Goal: Transaction & Acquisition: Obtain resource

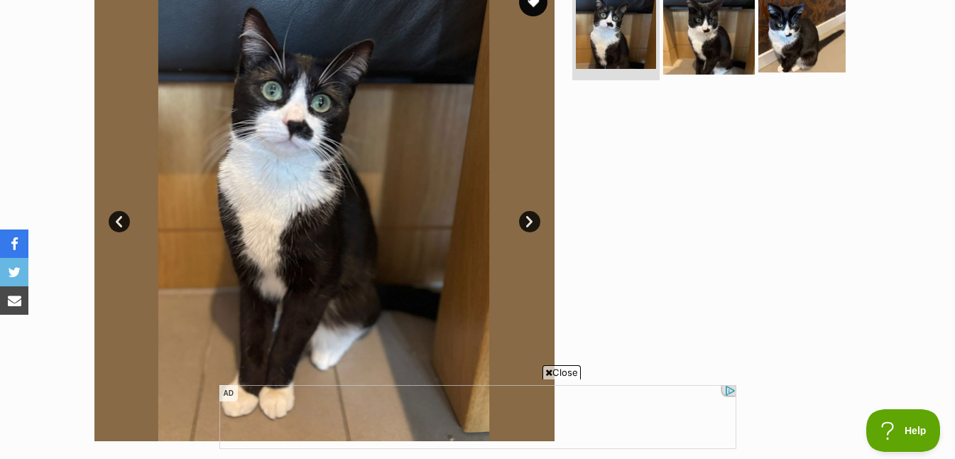
click at [698, 39] on img at bounding box center [709, 29] width 92 height 92
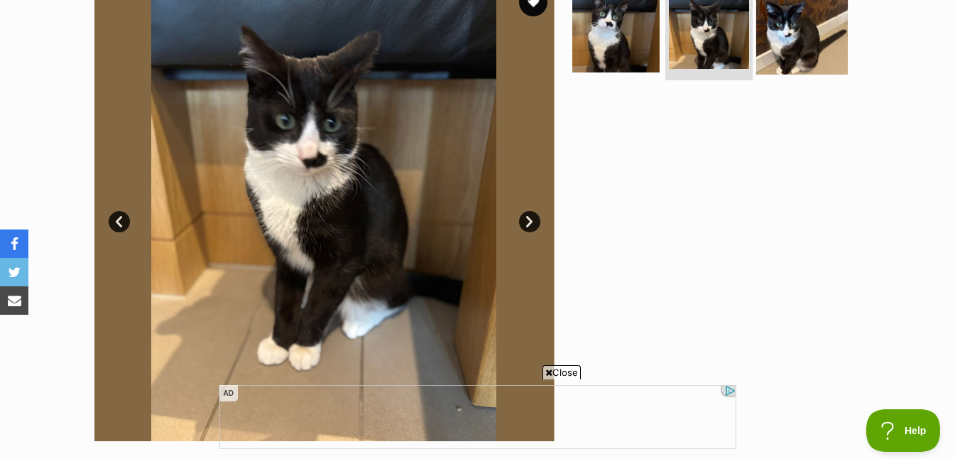
click at [804, 50] on img at bounding box center [802, 29] width 92 height 92
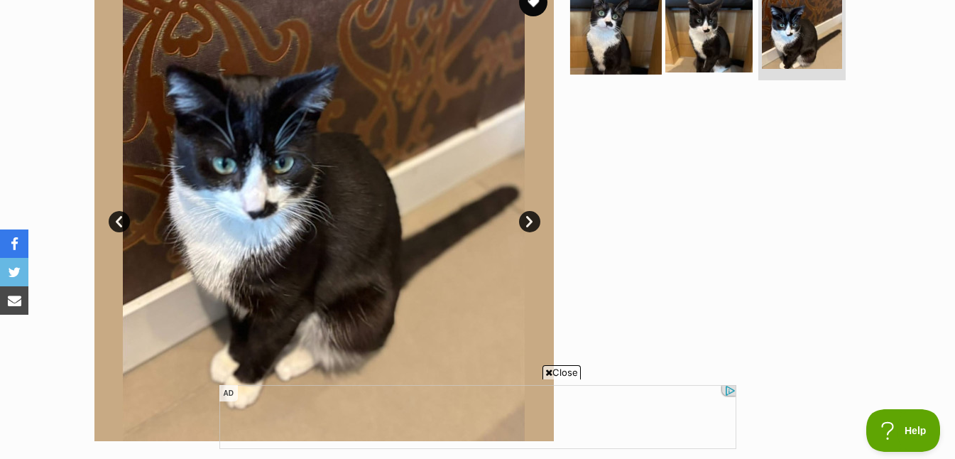
click at [635, 44] on img at bounding box center [616, 29] width 92 height 92
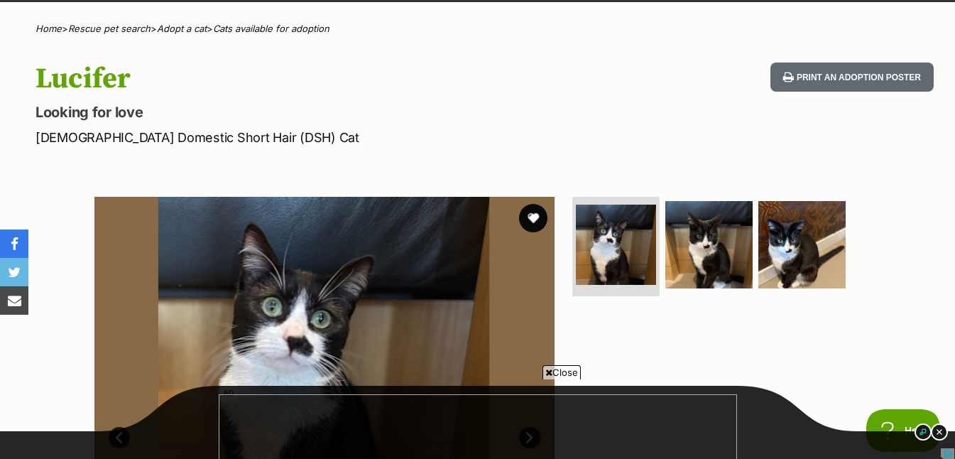
scroll to position [101, 0]
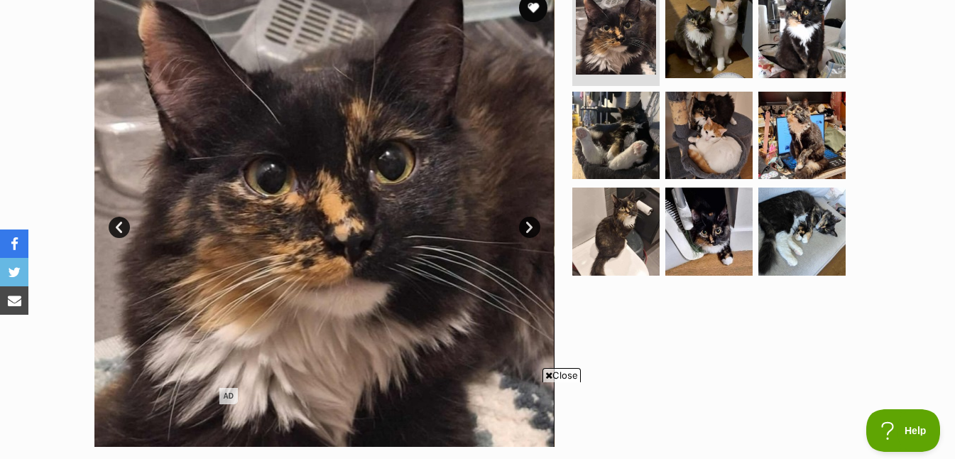
scroll to position [284, 0]
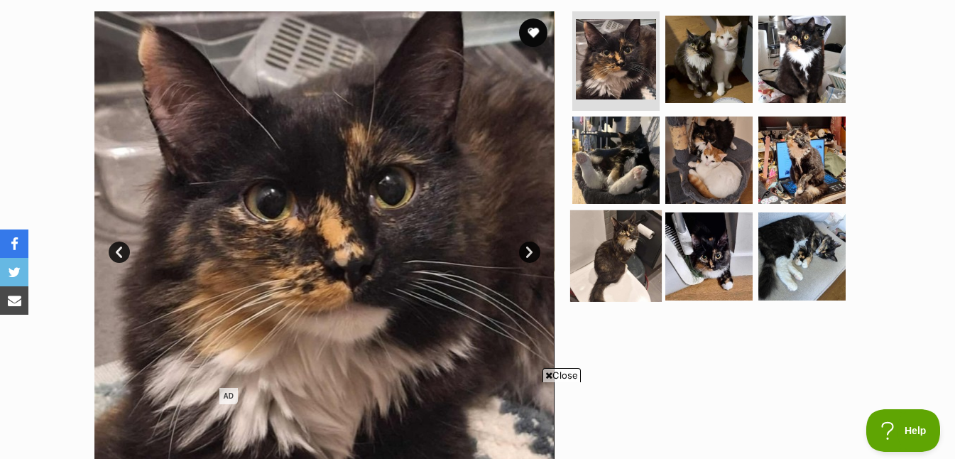
click at [600, 251] on img at bounding box center [616, 256] width 92 height 92
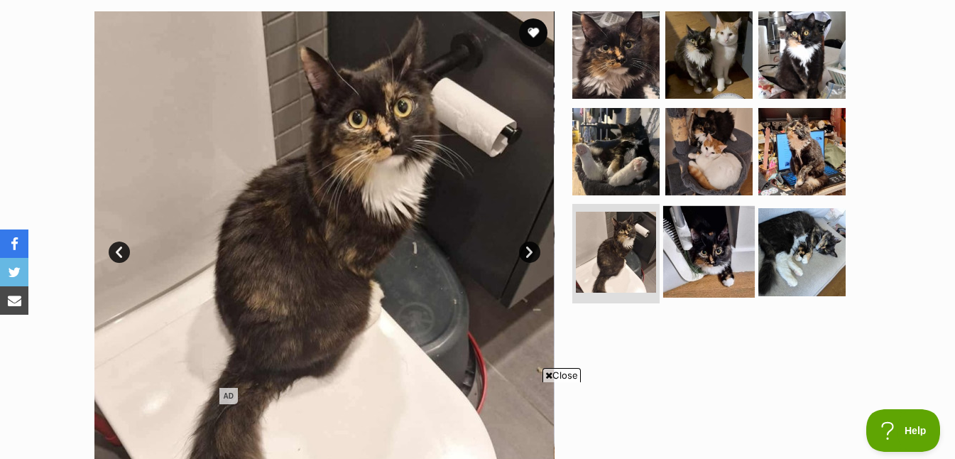
click at [694, 270] on img at bounding box center [709, 252] width 92 height 92
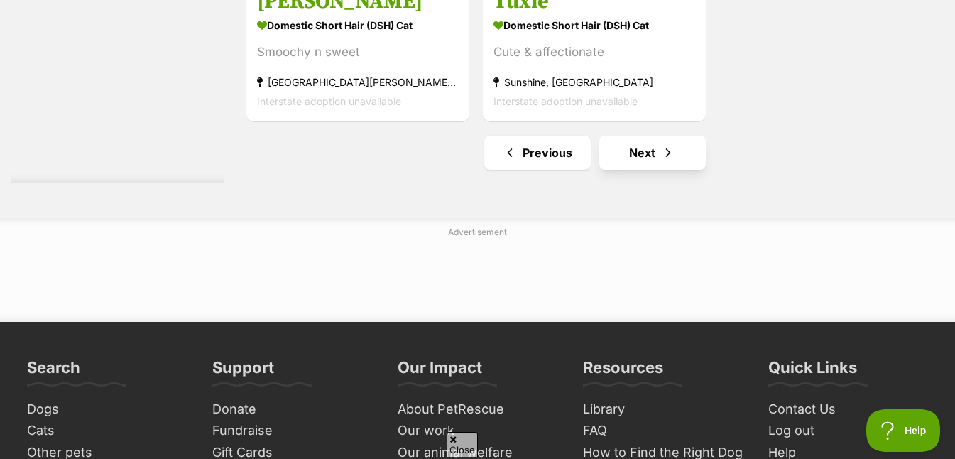
scroll to position [3399, 0]
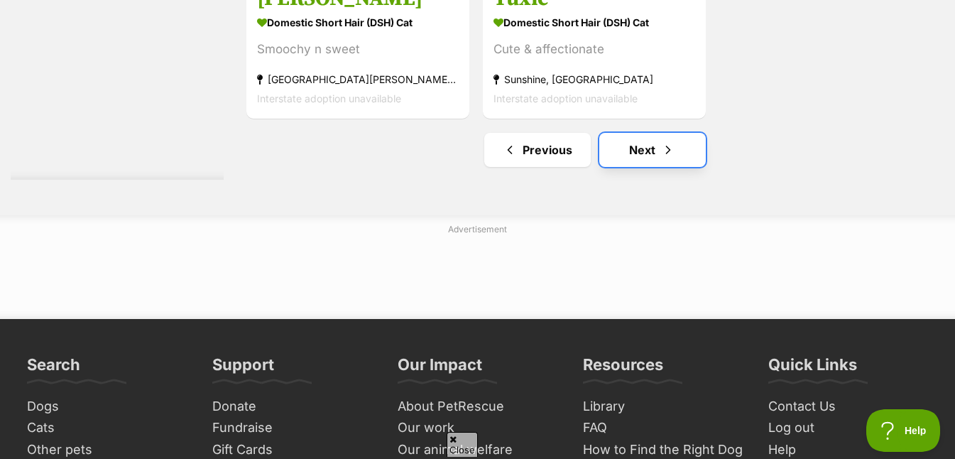
click at [638, 158] on link "Next" at bounding box center [652, 150] width 106 height 34
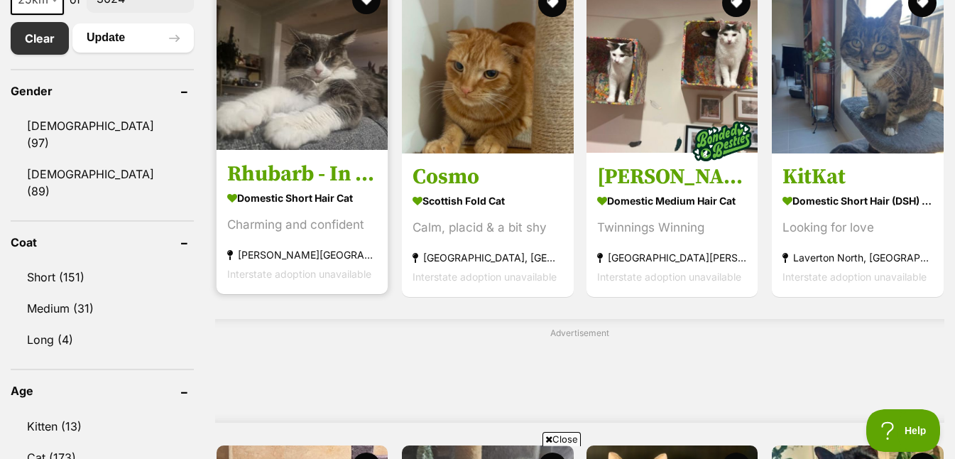
click at [300, 124] on img at bounding box center [301, 64] width 171 height 171
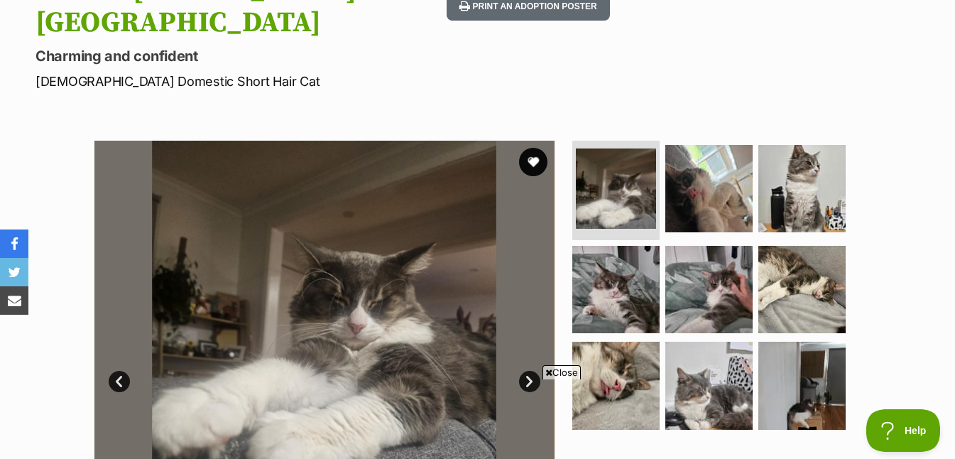
scroll to position [358, 0]
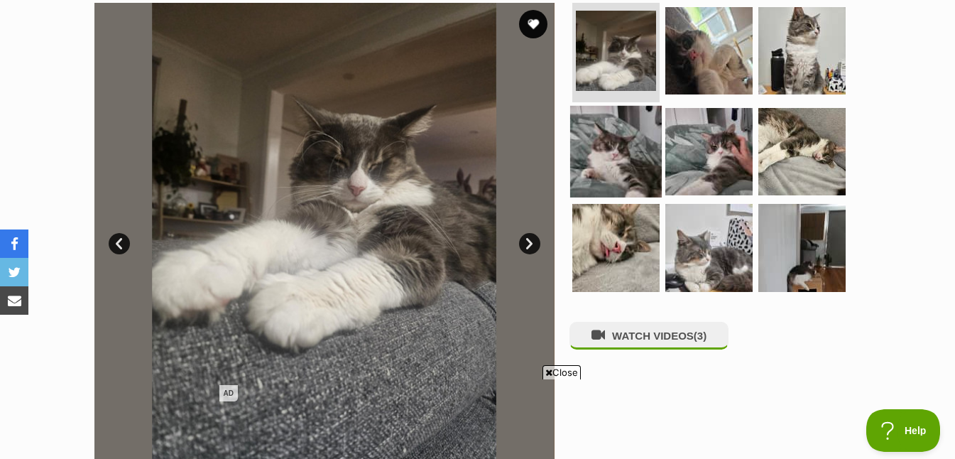
click at [610, 132] on img at bounding box center [616, 151] width 92 height 92
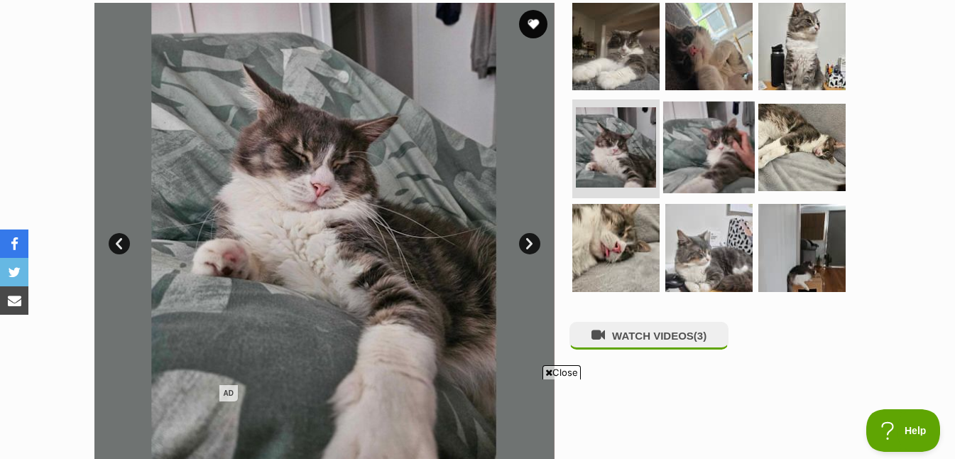
click at [718, 119] on img at bounding box center [709, 147] width 92 height 92
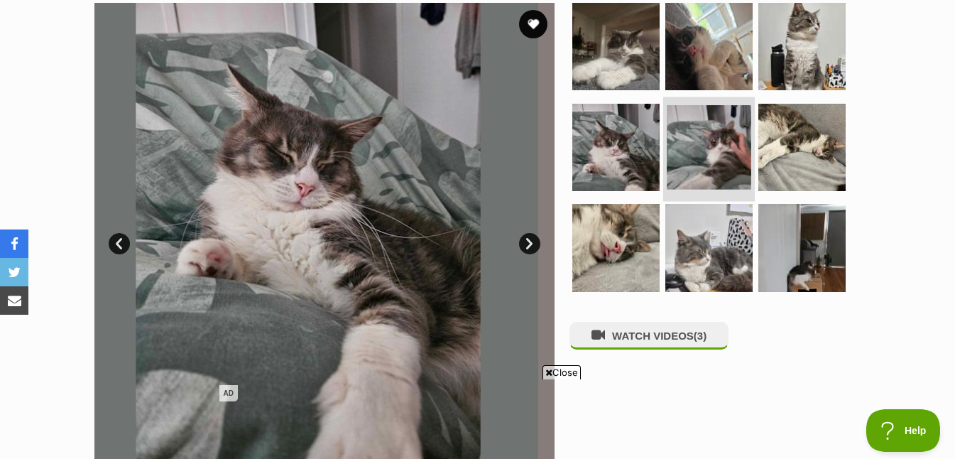
scroll to position [0, 0]
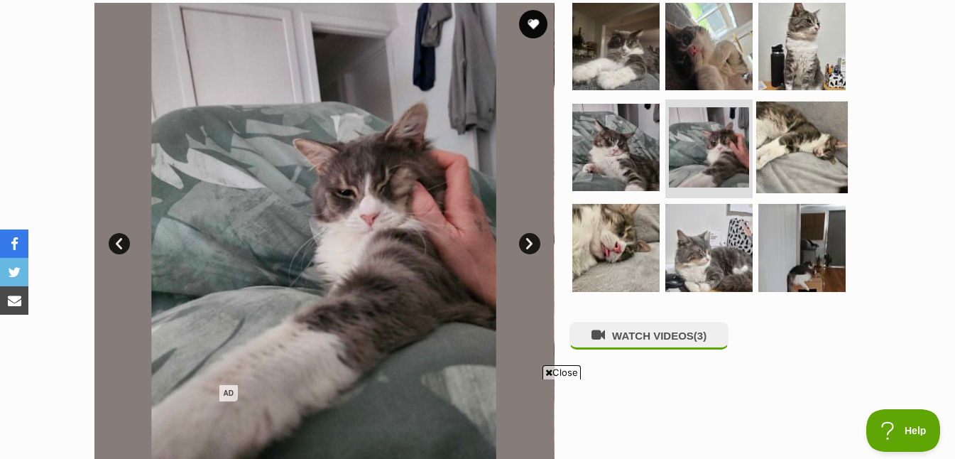
click at [786, 122] on img at bounding box center [802, 147] width 92 height 92
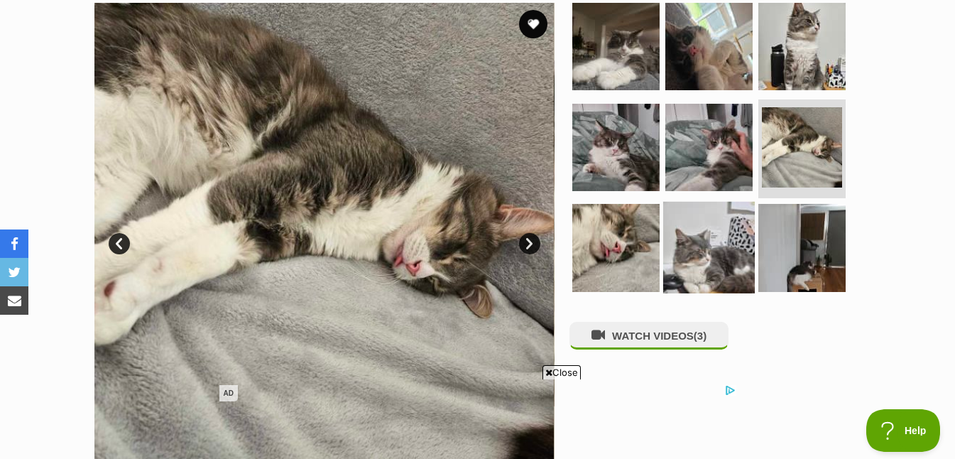
click at [693, 242] on img at bounding box center [709, 248] width 92 height 92
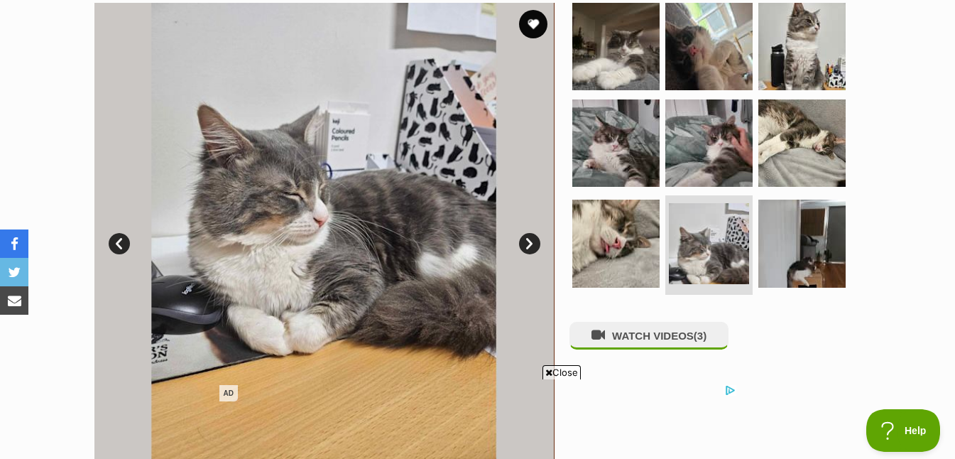
click at [532, 233] on link "Next" at bounding box center [529, 243] width 21 height 21
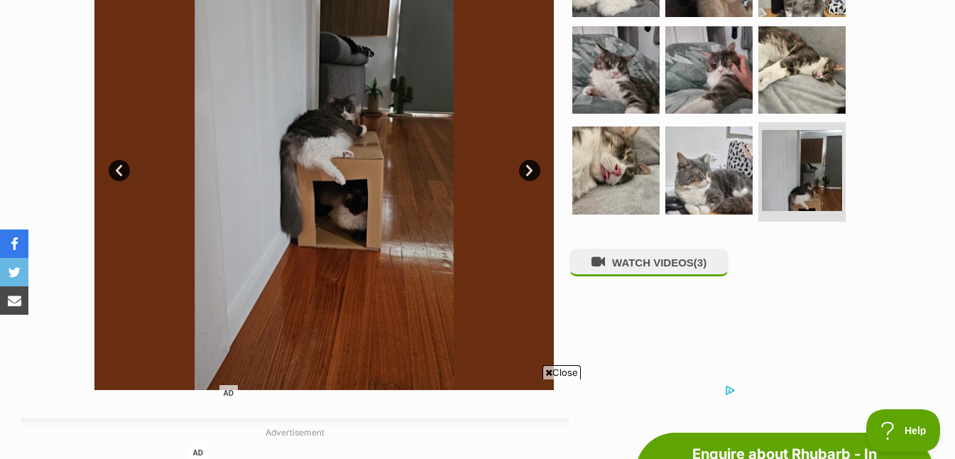
scroll to position [371, 0]
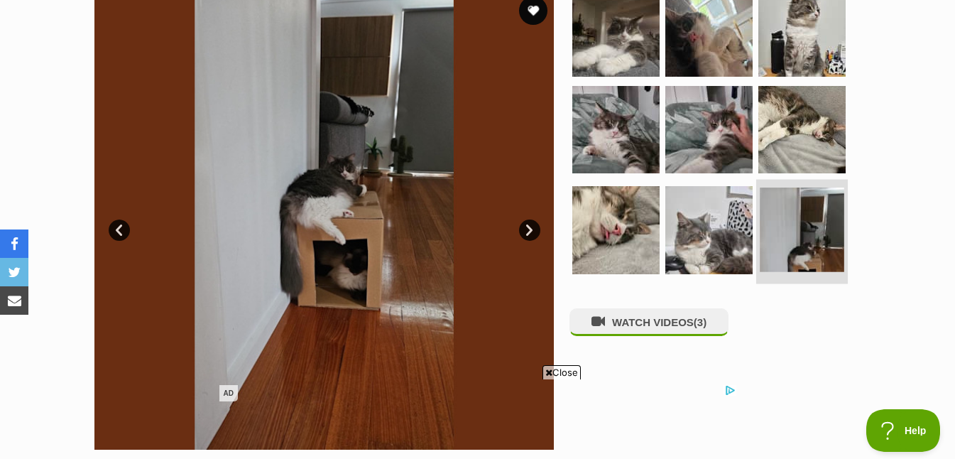
click at [797, 190] on img at bounding box center [801, 229] width 84 height 84
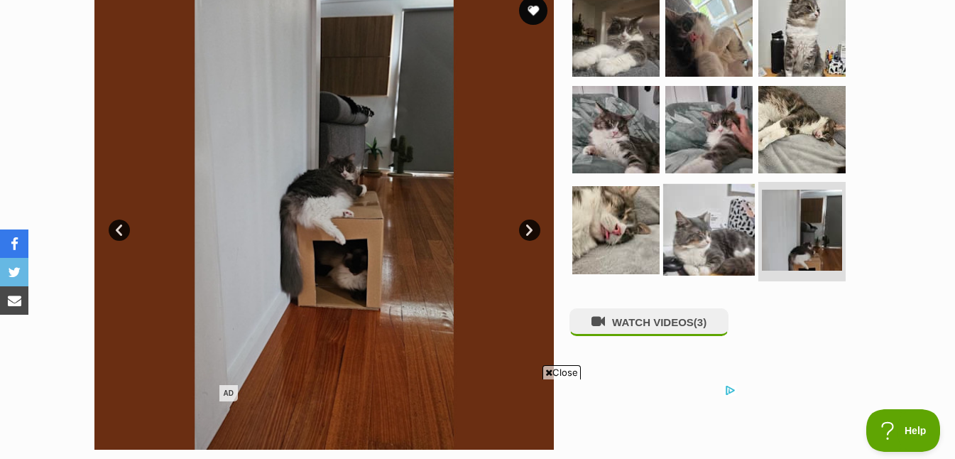
scroll to position [0, 0]
click at [703, 227] on img at bounding box center [709, 230] width 92 height 92
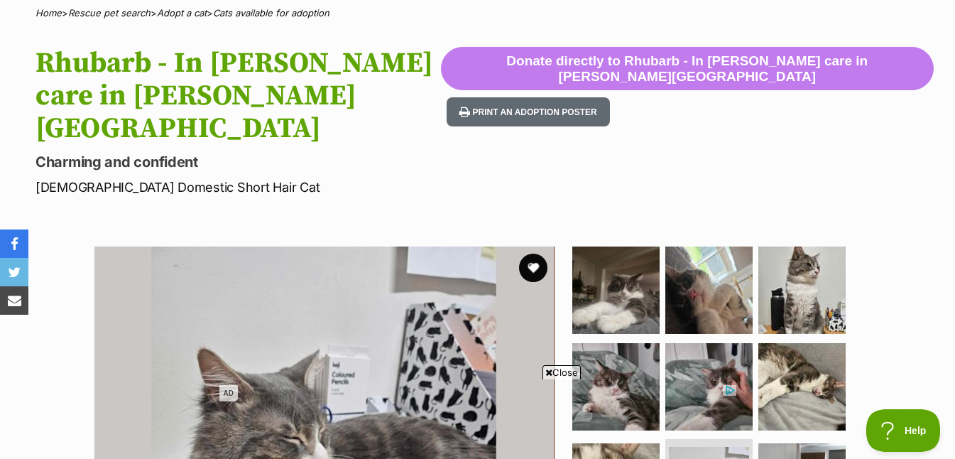
scroll to position [79, 0]
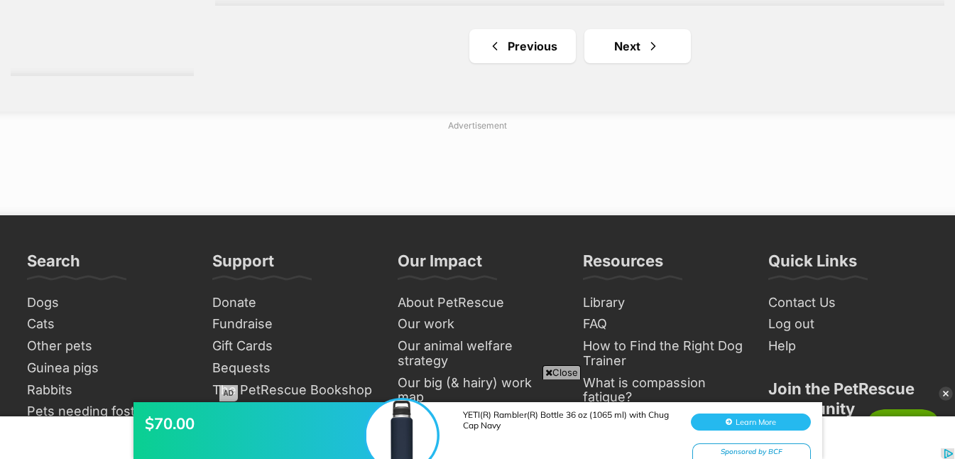
scroll to position [2322, 0]
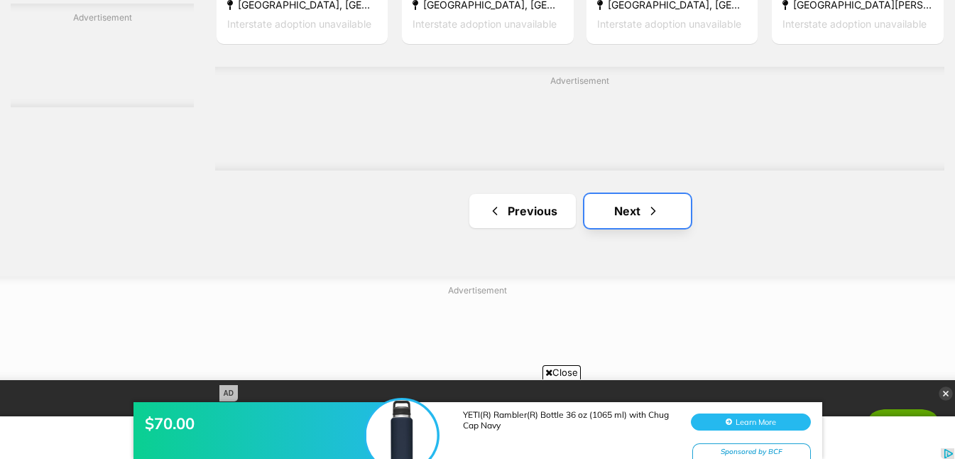
click at [654, 216] on span "Next page" at bounding box center [653, 210] width 14 height 17
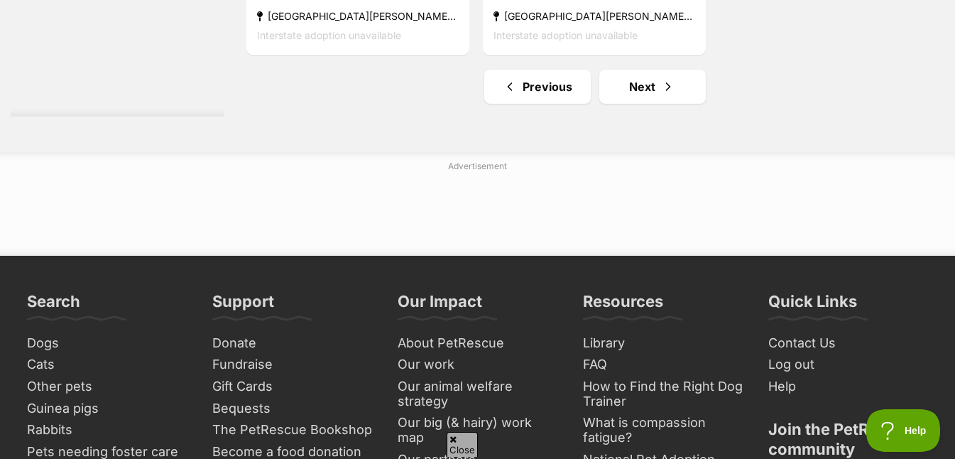
scroll to position [3604, 0]
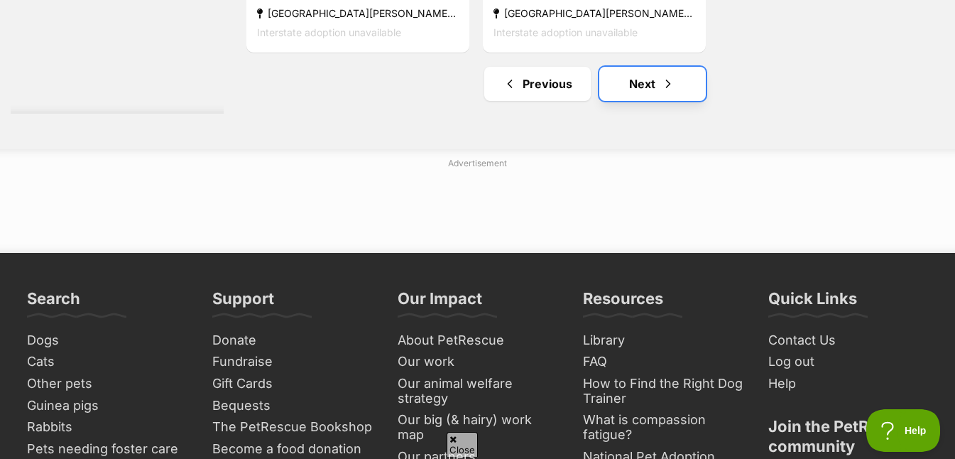
click at [655, 89] on link "Next" at bounding box center [652, 84] width 106 height 34
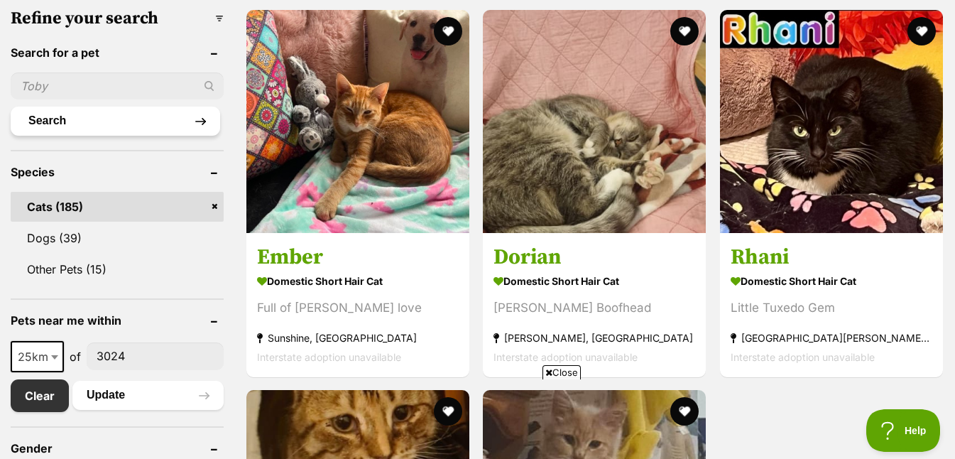
click at [138, 118] on button "Search" at bounding box center [115, 120] width 209 height 28
click at [124, 87] on input "text" at bounding box center [117, 85] width 213 height 27
type input "kin"
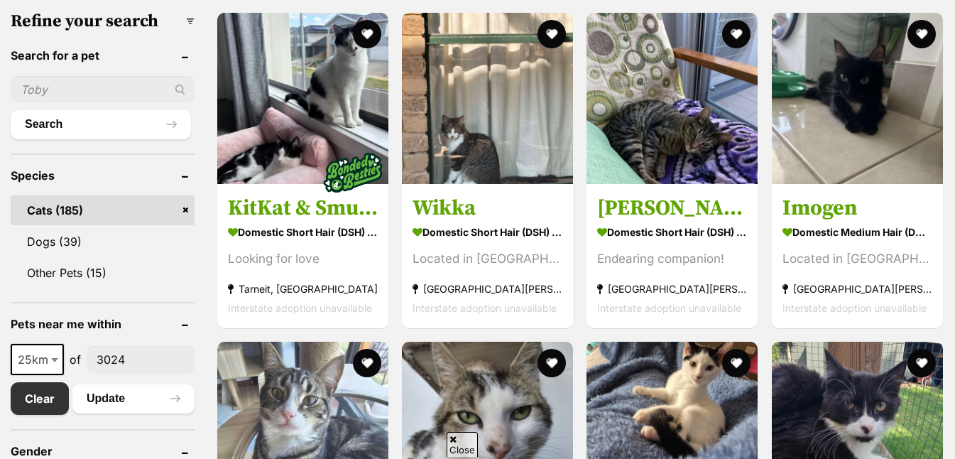
scroll to position [426, 0]
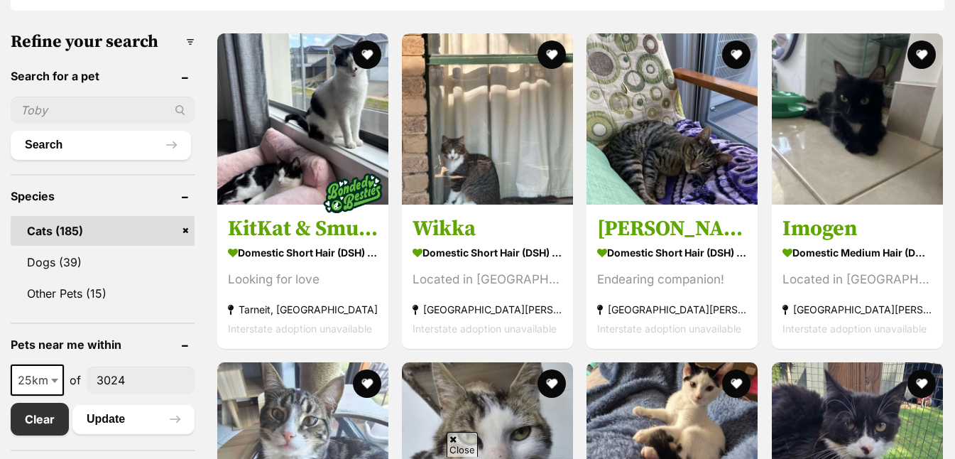
click at [133, 111] on input "text" at bounding box center [103, 110] width 184 height 27
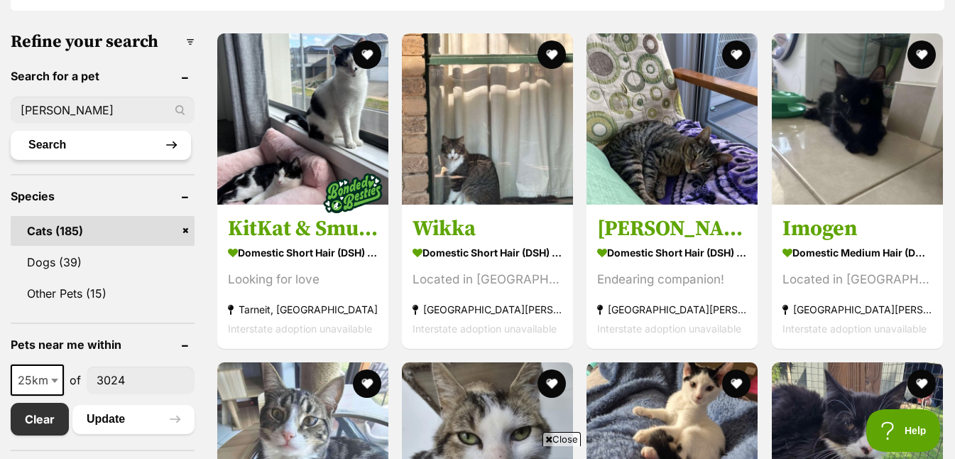
type input "kingsley"
click at [129, 144] on button "Search" at bounding box center [101, 145] width 180 height 28
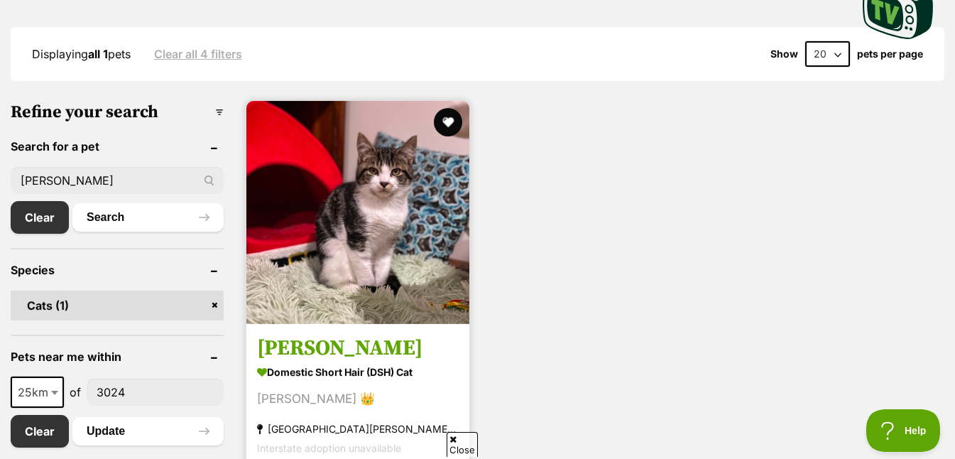
click at [390, 236] on img at bounding box center [357, 212] width 223 height 223
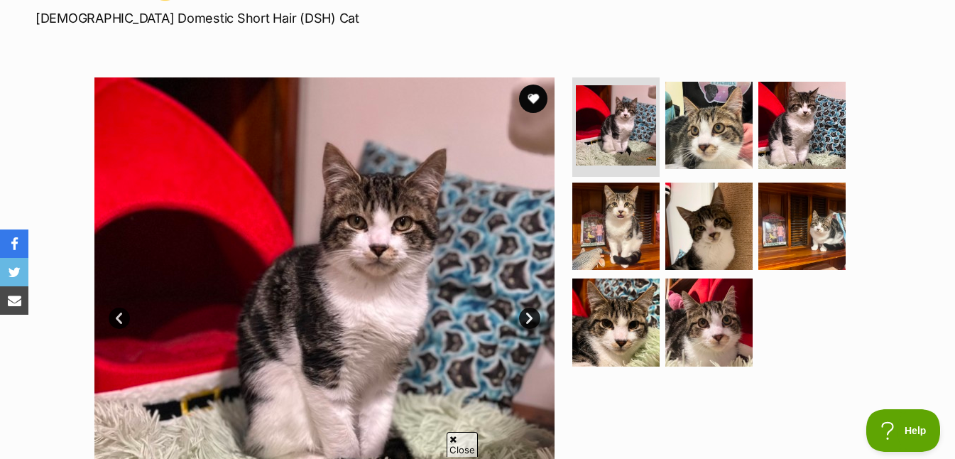
click at [524, 314] on link "Next" at bounding box center [529, 317] width 21 height 21
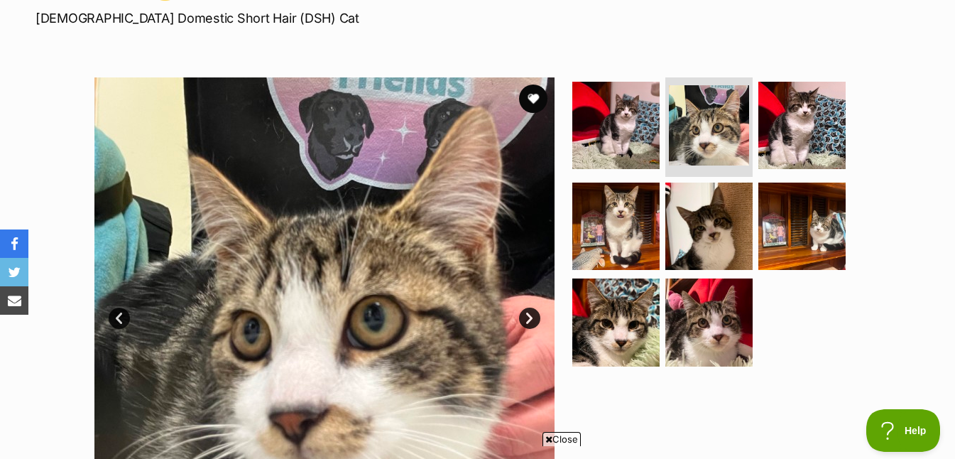
scroll to position [309, 0]
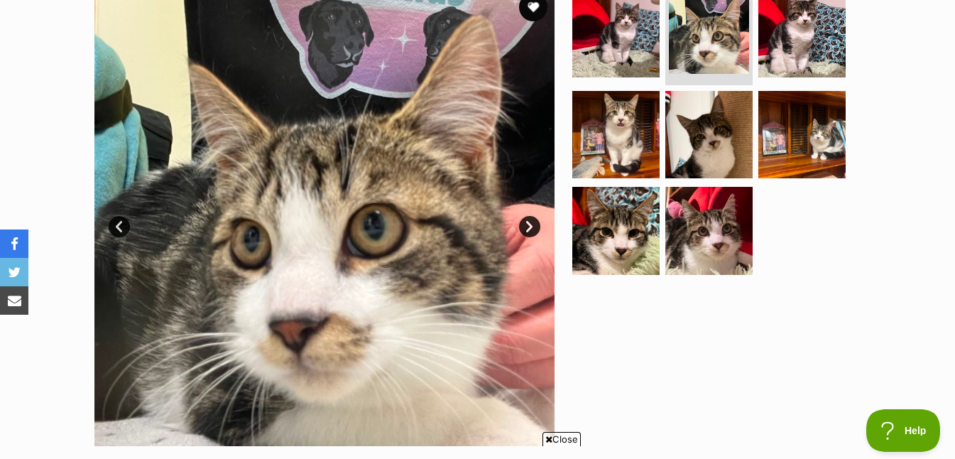
click at [532, 223] on link "Next" at bounding box center [529, 226] width 21 height 21
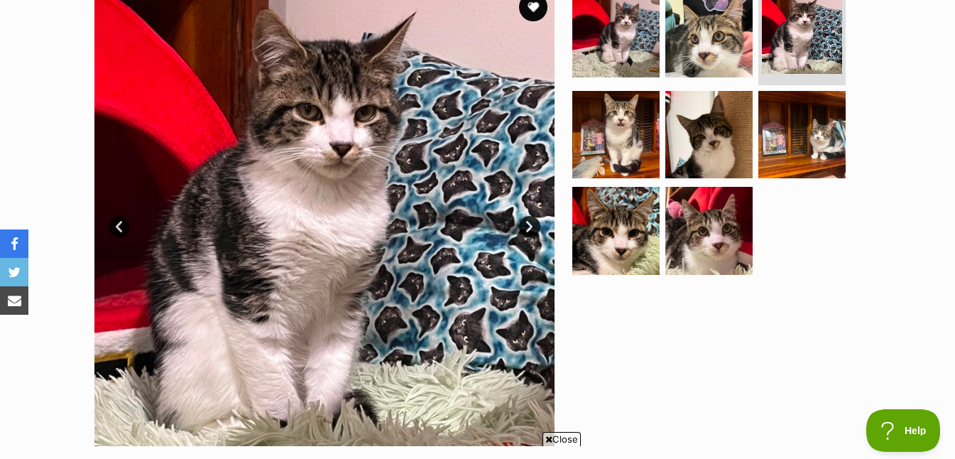
click at [532, 223] on link "Next" at bounding box center [529, 226] width 21 height 21
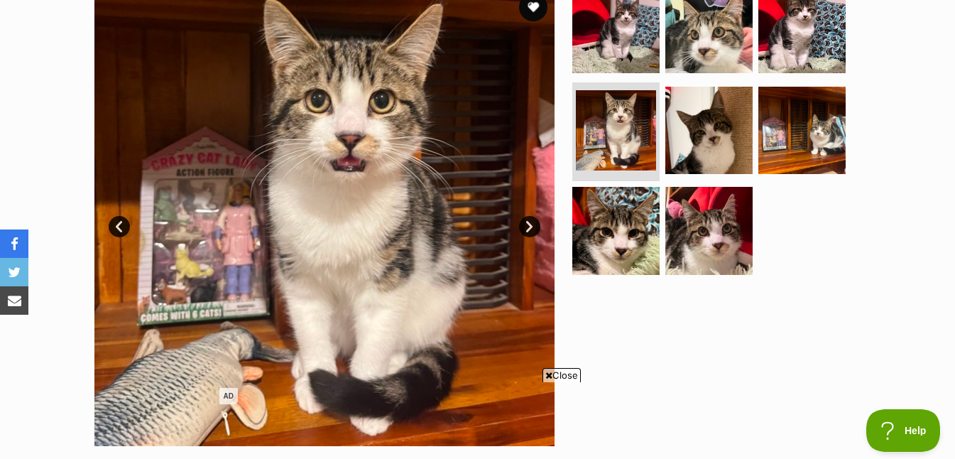
click at [532, 223] on link "Next" at bounding box center [529, 226] width 21 height 21
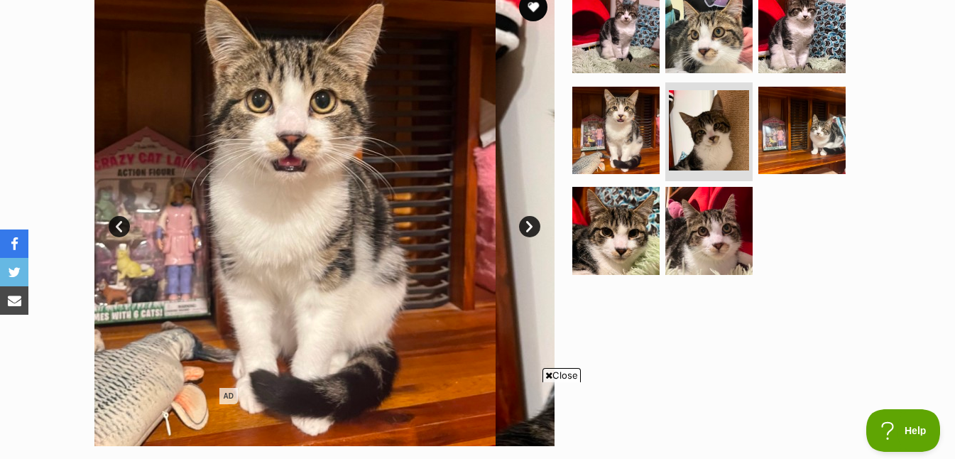
scroll to position [0, 0]
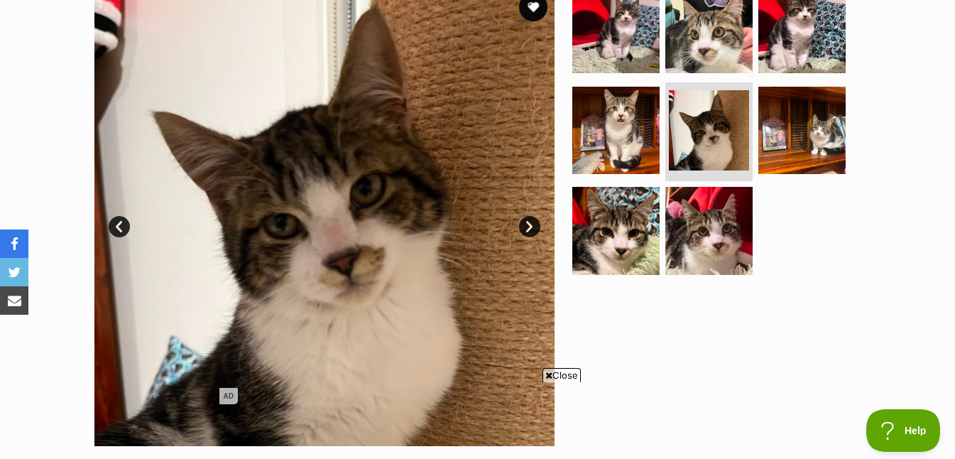
click at [532, 223] on link "Next" at bounding box center [529, 226] width 21 height 21
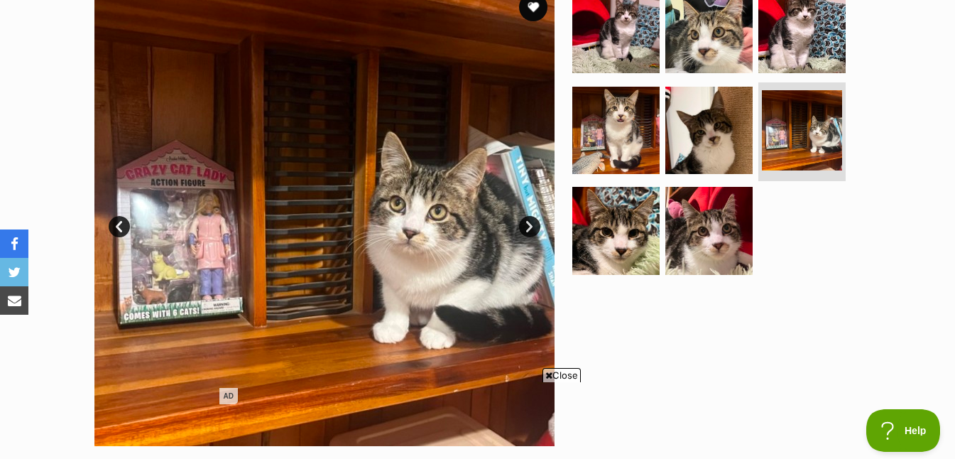
click at [532, 223] on link "Next" at bounding box center [529, 226] width 21 height 21
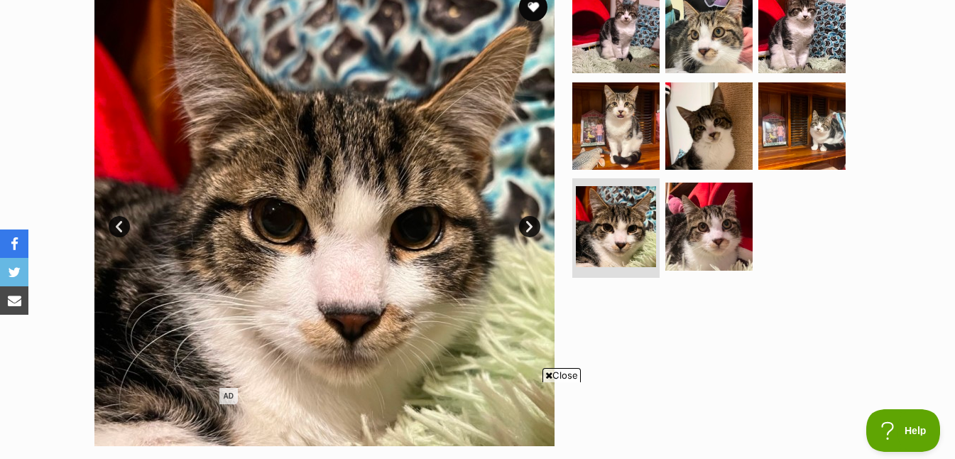
click at [532, 223] on link "Next" at bounding box center [529, 226] width 21 height 21
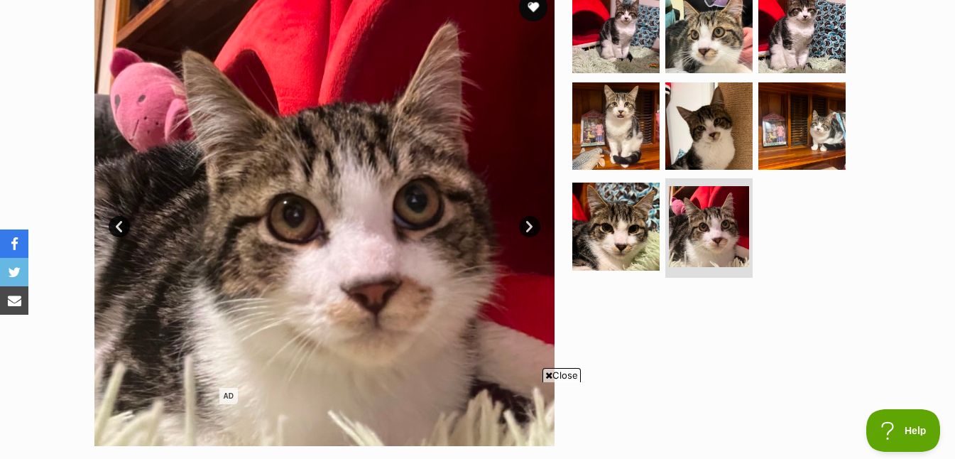
click at [532, 223] on link "Next" at bounding box center [529, 226] width 21 height 21
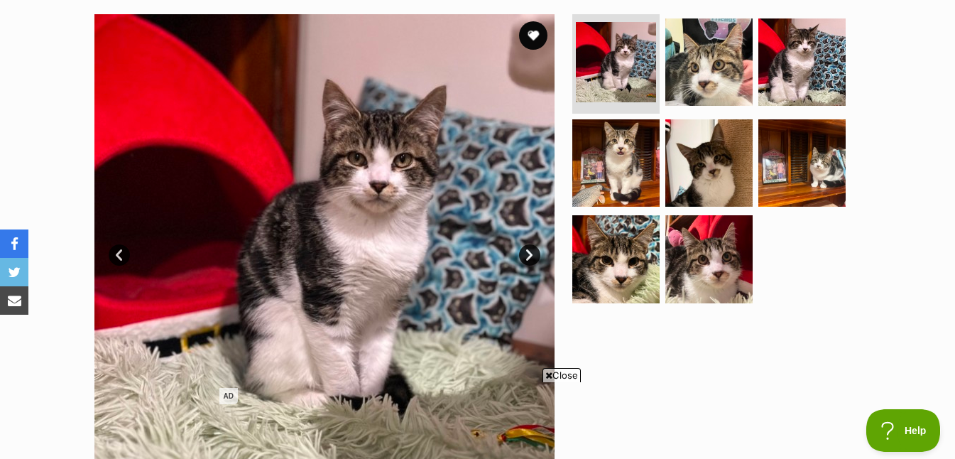
scroll to position [294, 0]
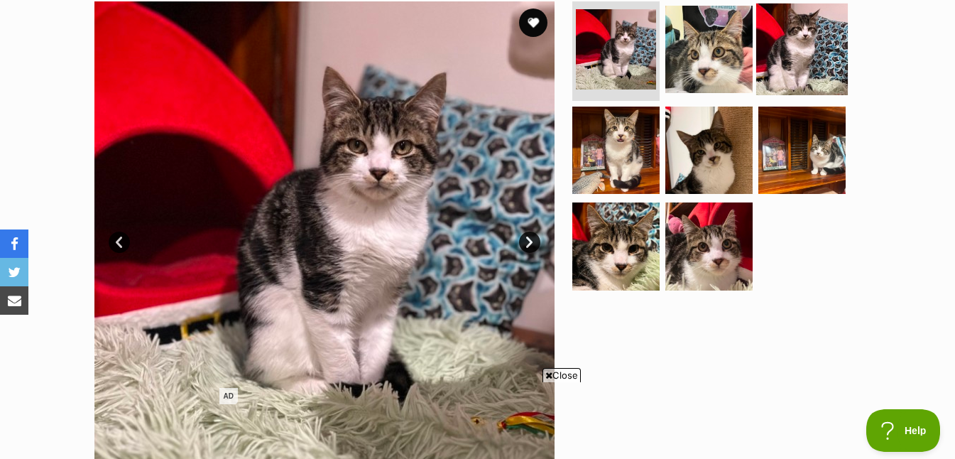
click at [792, 63] on img at bounding box center [802, 50] width 92 height 92
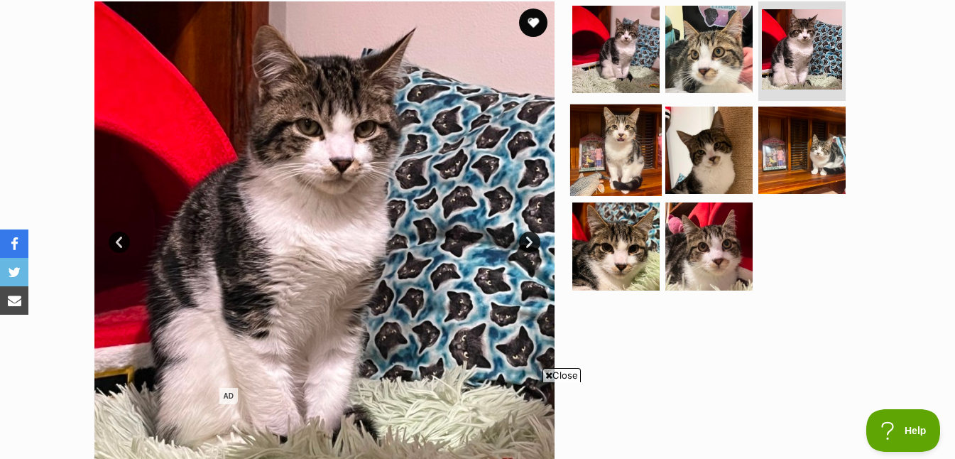
click at [621, 145] on img at bounding box center [616, 150] width 92 height 92
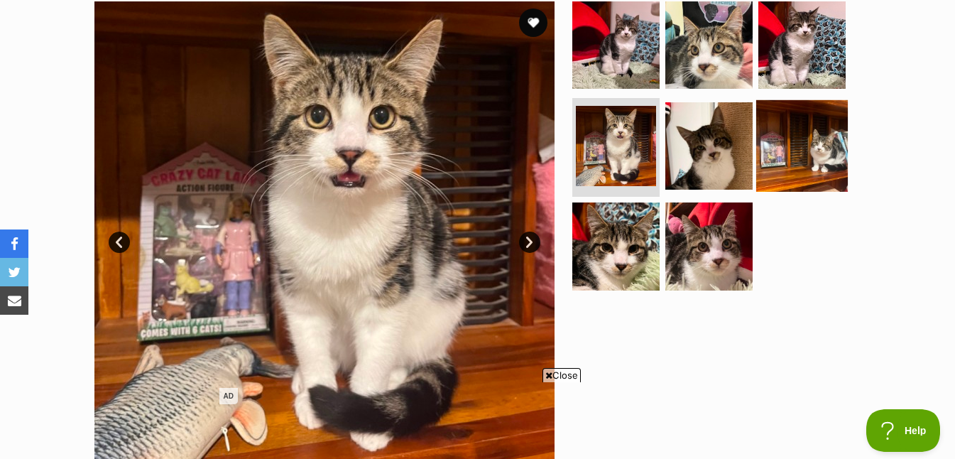
click at [823, 121] on img at bounding box center [802, 145] width 92 height 92
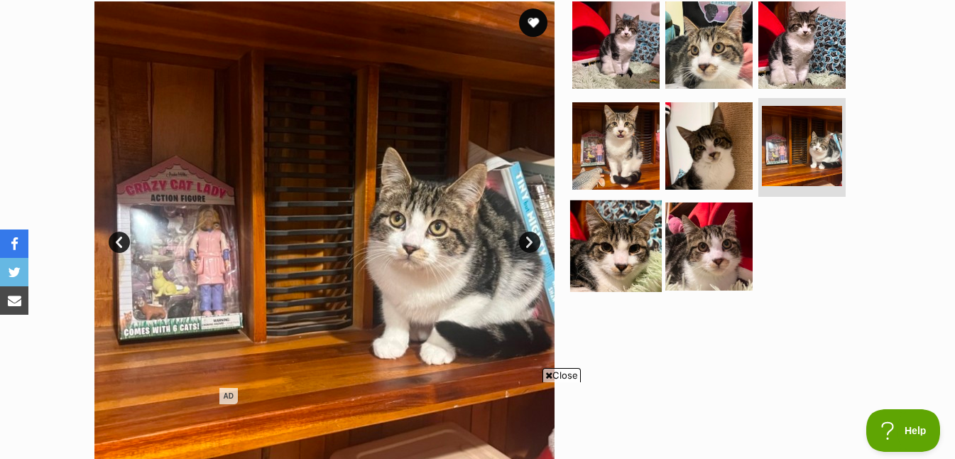
click at [644, 251] on img at bounding box center [616, 246] width 92 height 92
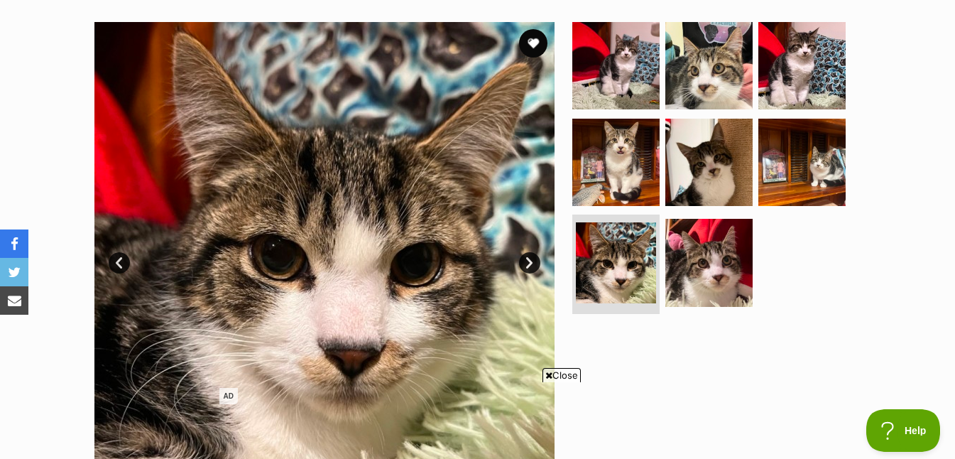
scroll to position [276, 0]
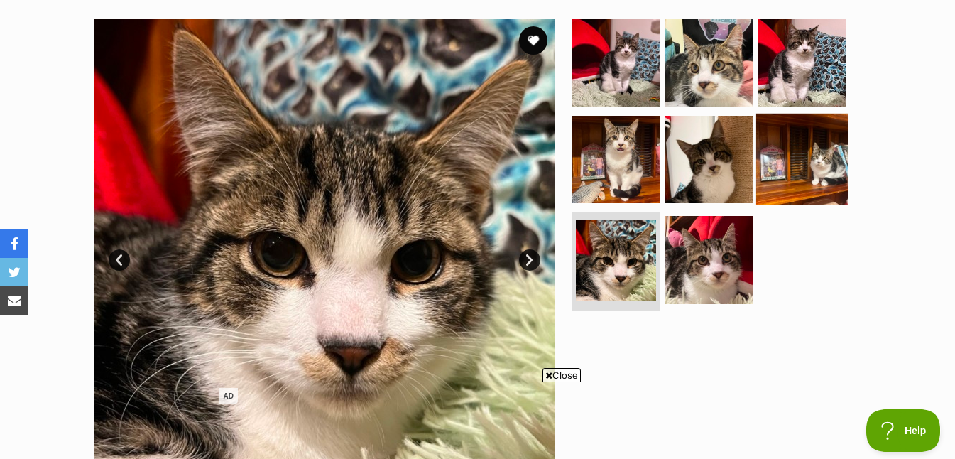
click at [807, 164] on img at bounding box center [802, 159] width 92 height 92
